Goal: Transaction & Acquisition: Purchase product/service

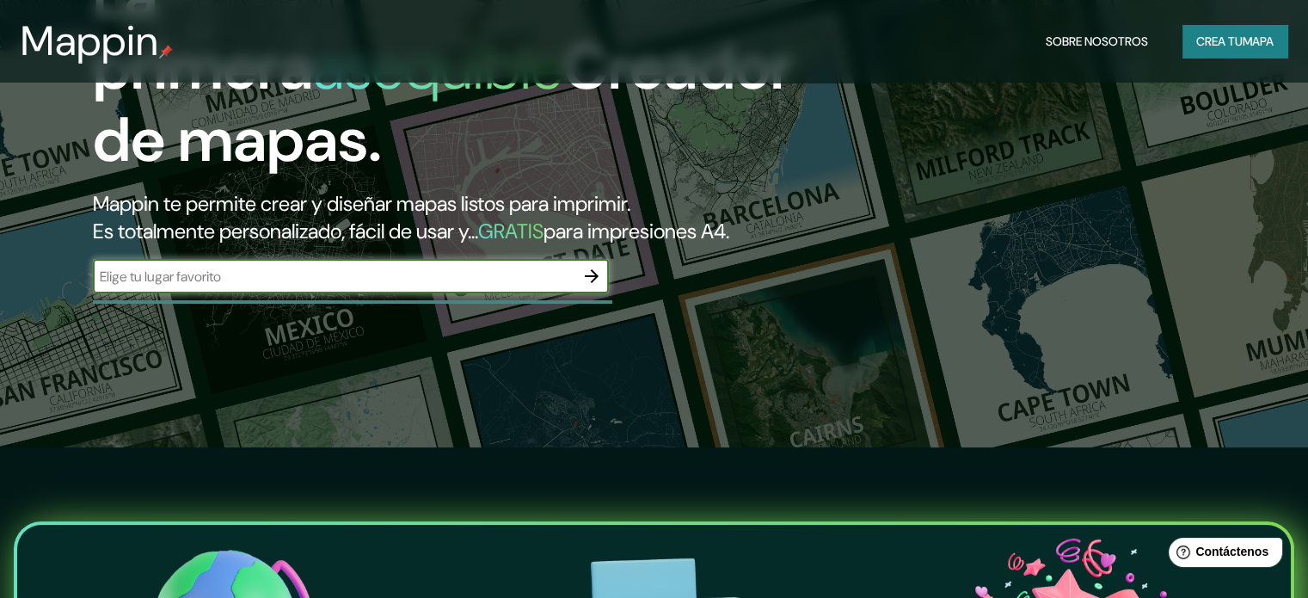
scroll to position [172, 0]
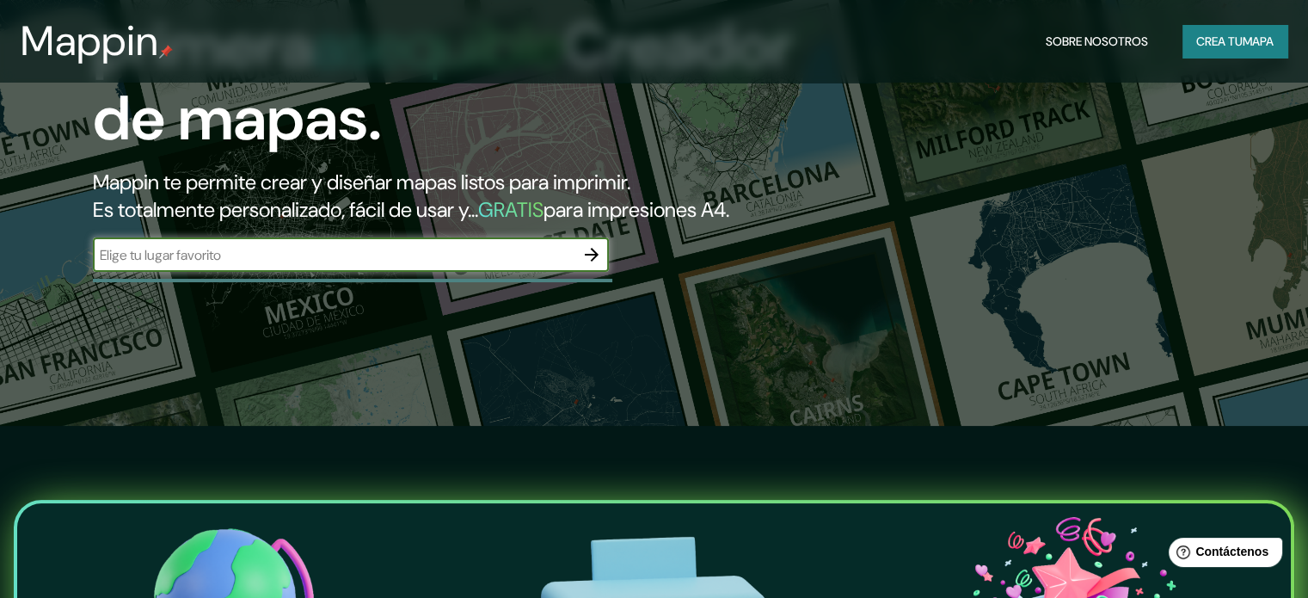
click at [251, 265] on input "text" at bounding box center [333, 255] width 481 height 20
type input "lampa"
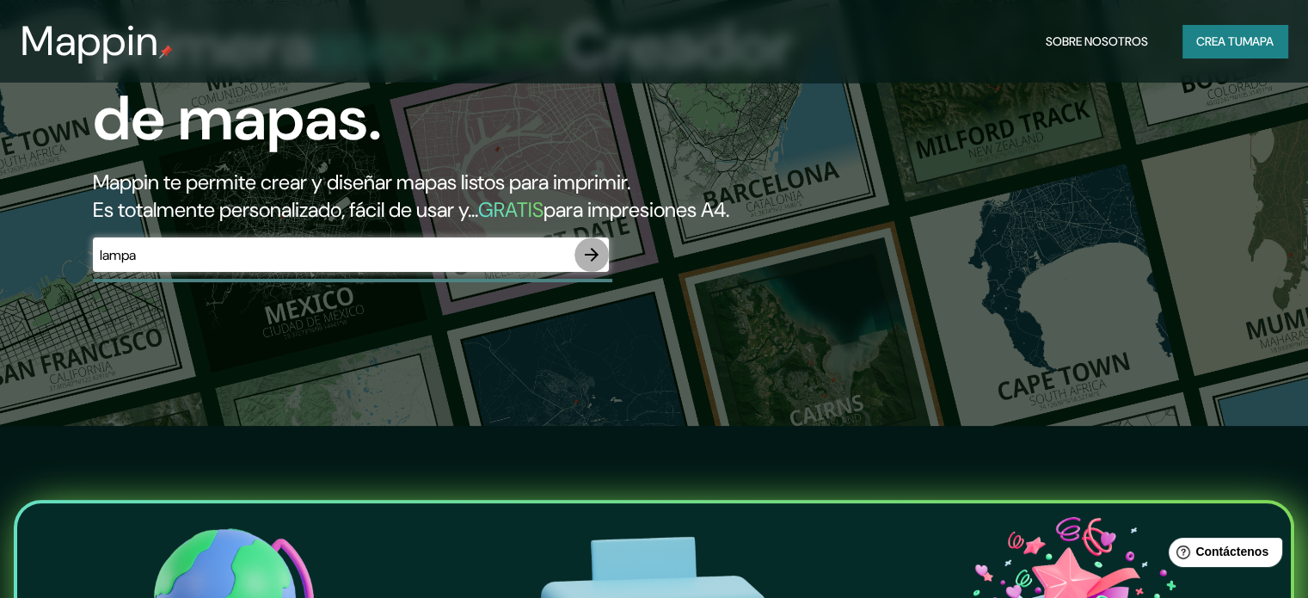
click at [587, 265] on icon "button" at bounding box center [591, 254] width 21 height 21
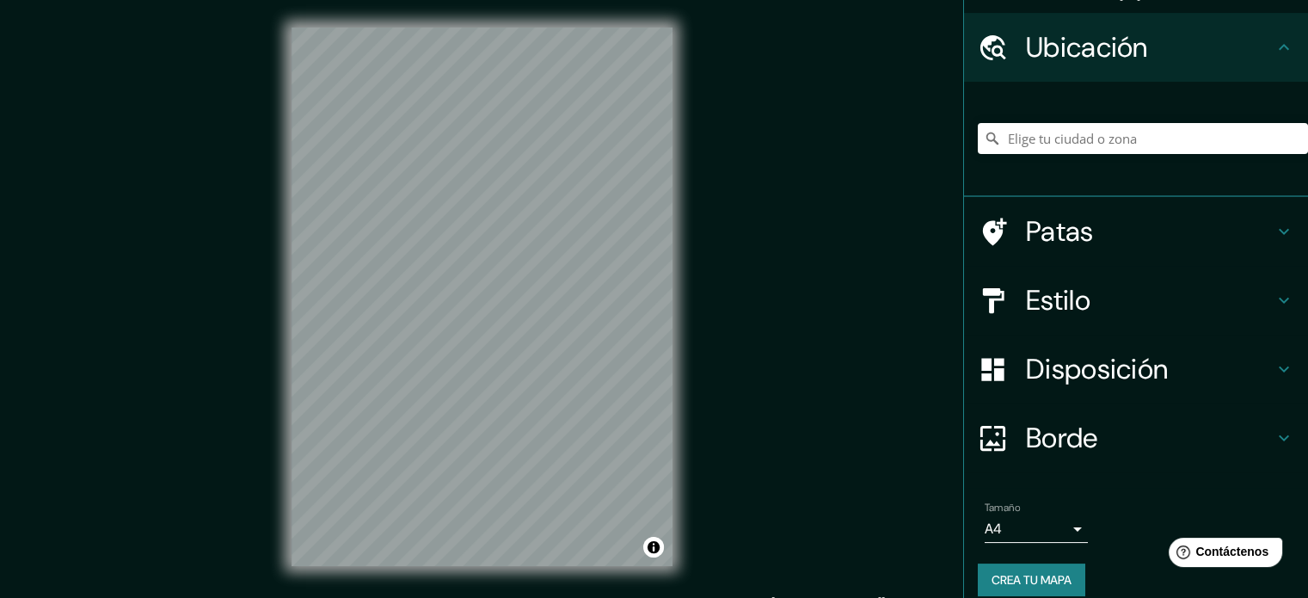
scroll to position [59, 0]
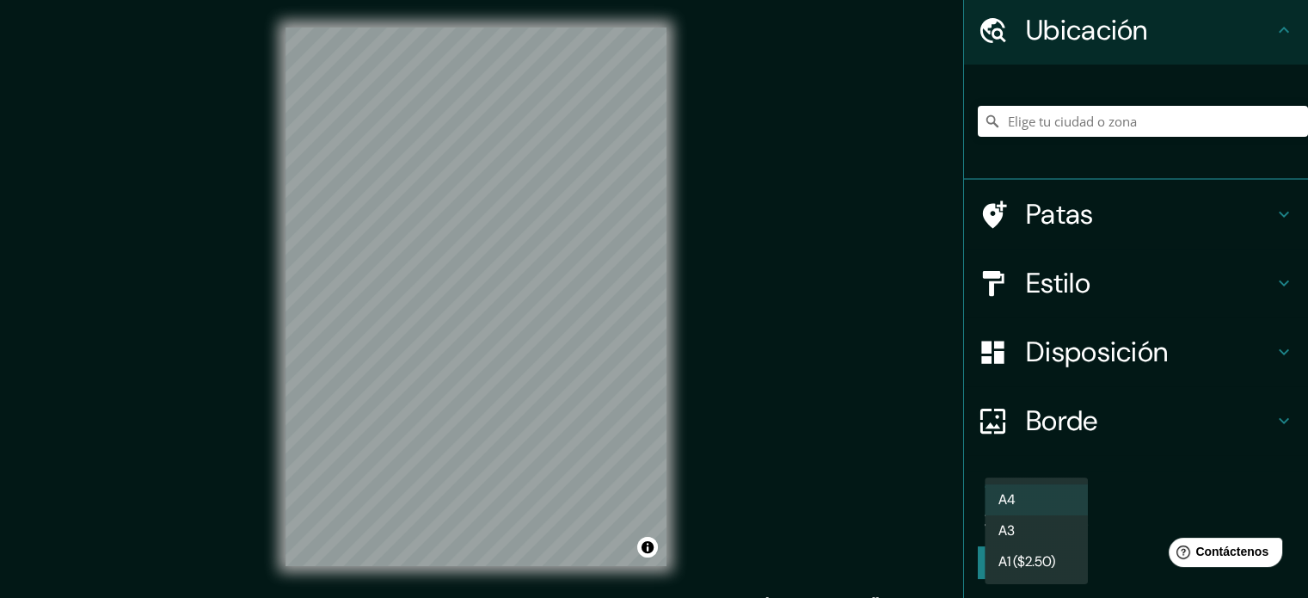
click at [1066, 512] on body "Mappin Ubicación Patas Estilo Disposición Borde Elige un borde. Consejo : puede…" at bounding box center [654, 299] width 1308 height 598
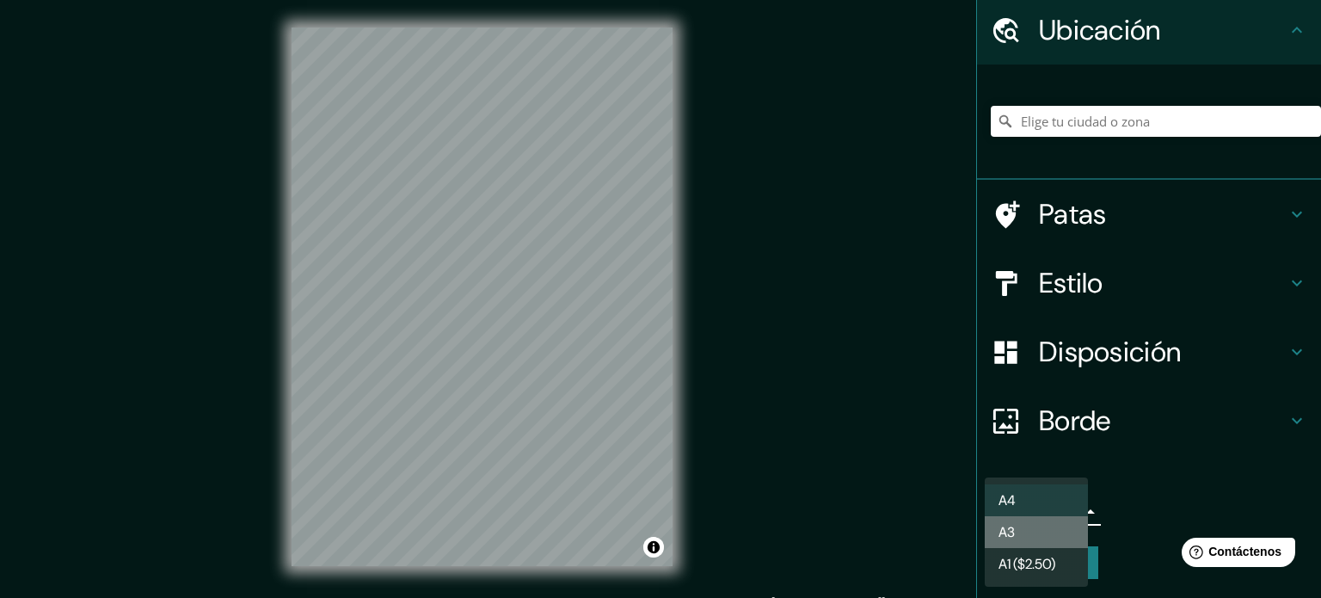
click at [1040, 536] on li "A3" at bounding box center [1035, 532] width 103 height 32
type input "a4"
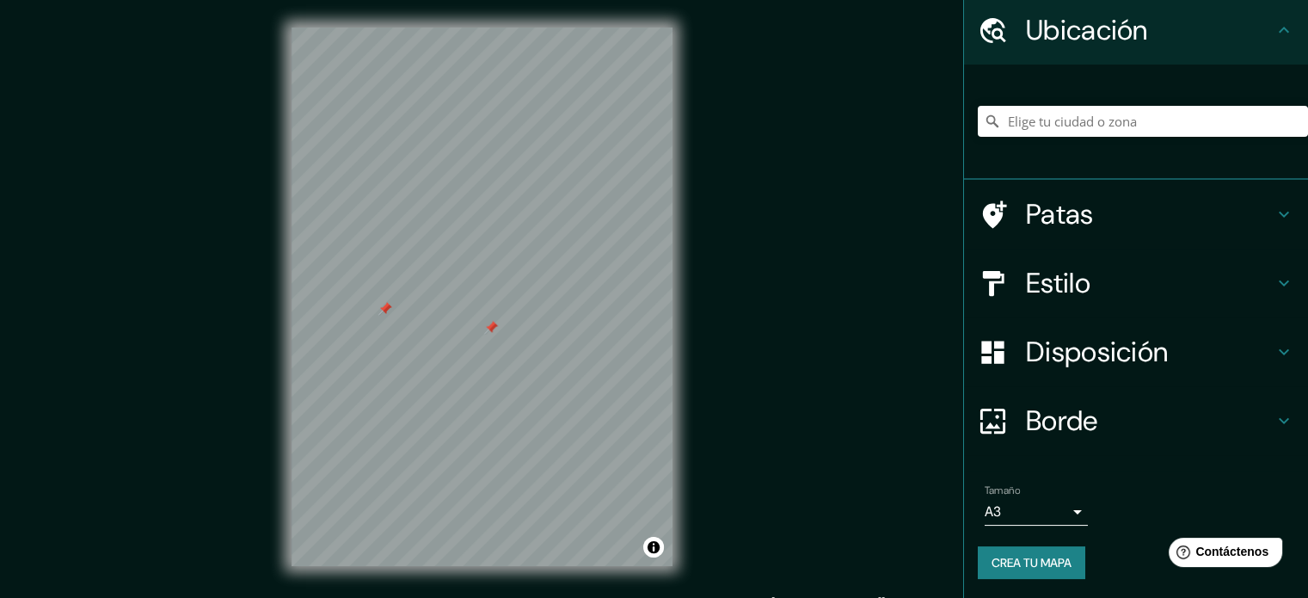
drag, startPoint x: 352, startPoint y: 309, endPoint x: 401, endPoint y: 317, distance: 48.8
click at [392, 316] on div at bounding box center [385, 309] width 14 height 14
click at [394, 309] on div at bounding box center [401, 313] width 14 height 14
click at [507, 332] on div at bounding box center [506, 332] width 14 height 14
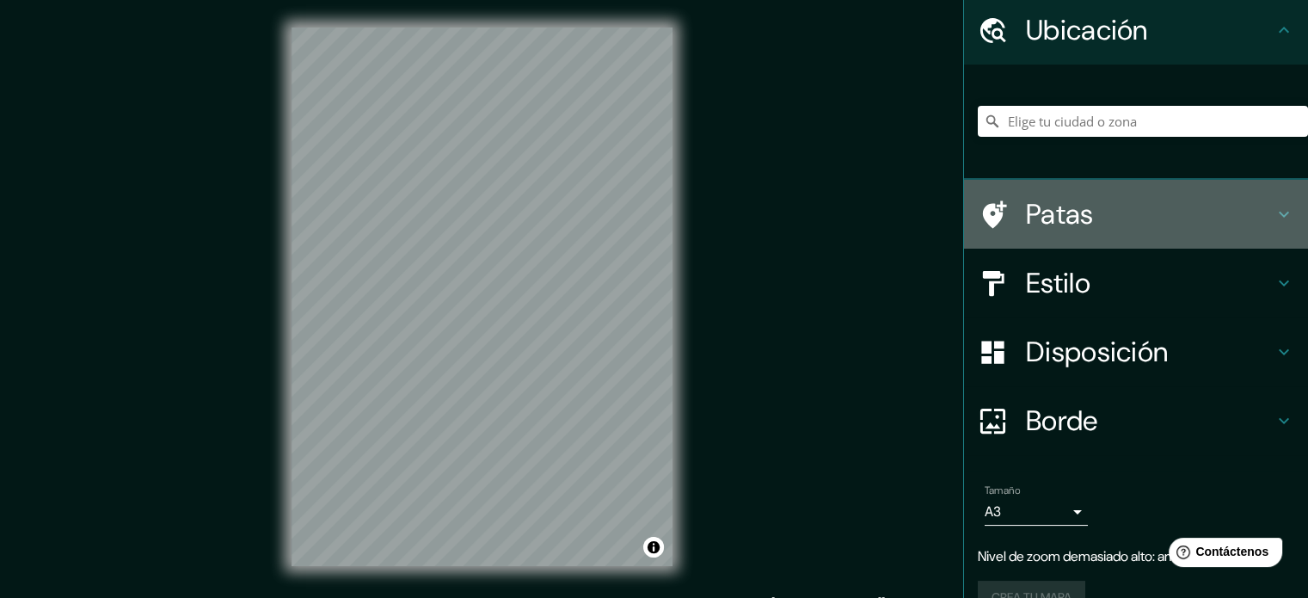
click at [1043, 216] on font "Patas" at bounding box center [1060, 214] width 68 height 36
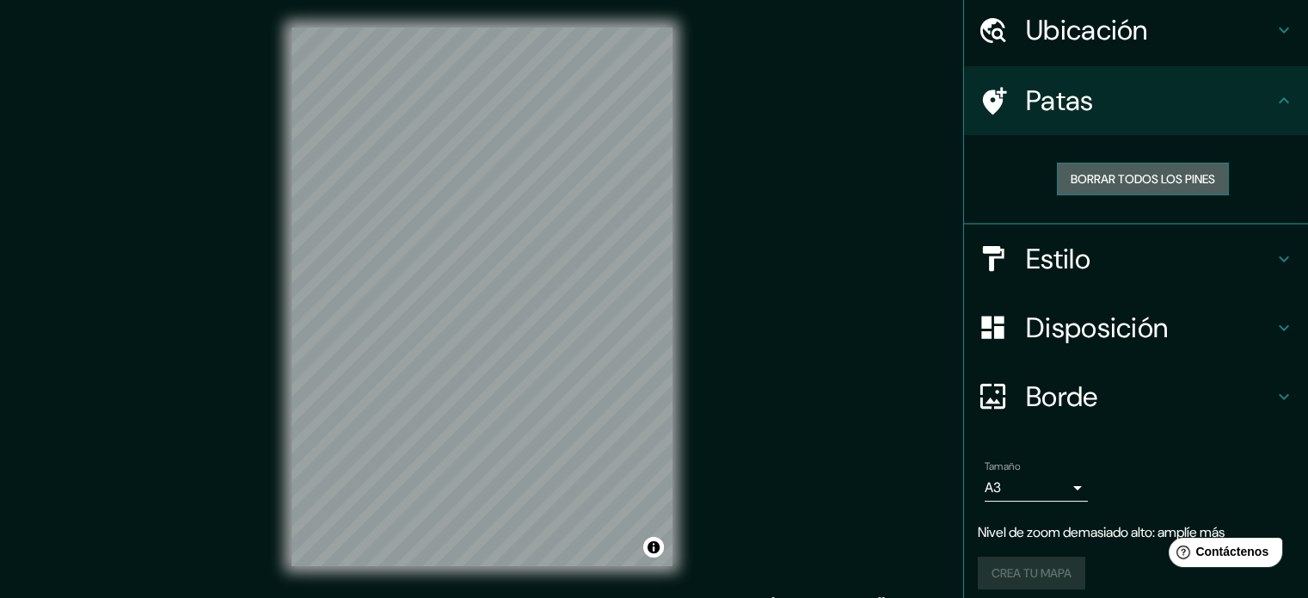
click at [1087, 185] on font "Borrar todos los pines" at bounding box center [1142, 178] width 144 height 15
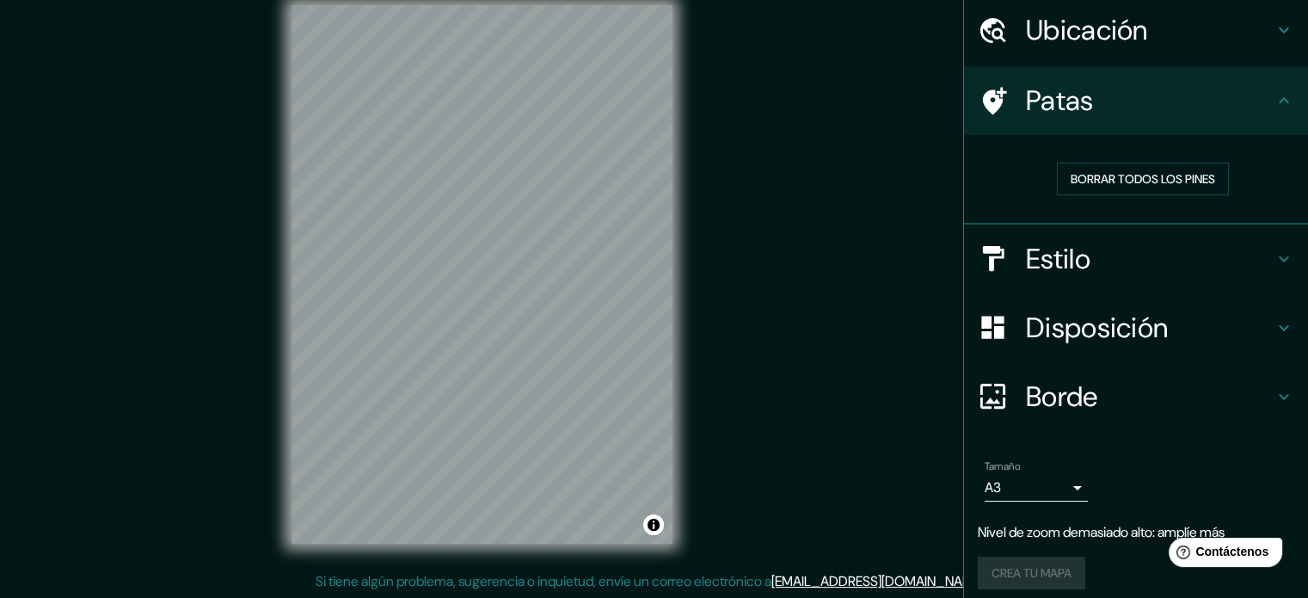
scroll to position [34, 0]
